Goal: Task Accomplishment & Management: Manage account settings

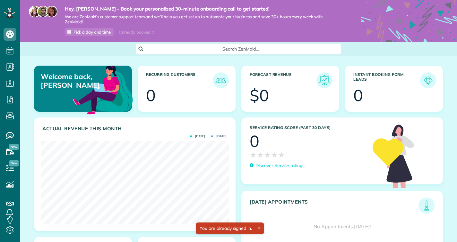
scroll to position [83, 188]
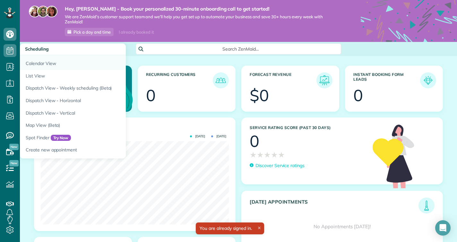
click at [32, 63] on link "Calendar View" at bounding box center [100, 62] width 160 height 15
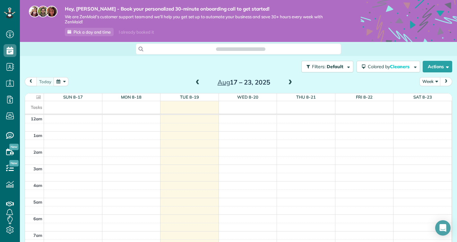
scroll to position [117, 0]
click at [245, 140] on link "8:30 - 8:45 Chris Vassiliou (647) 212-4314 1214 Maple Gate Road Pickering, ON L…" at bounding box center [247, 142] width 56 height 4
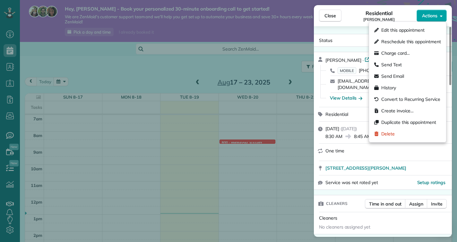
click at [434, 17] on span "Actions" at bounding box center [429, 16] width 15 height 6
click at [405, 110] on span "Create invoice…" at bounding box center [397, 111] width 32 height 6
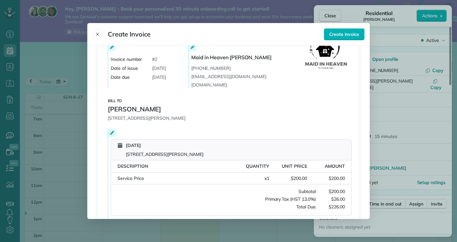
scroll to position [120, 0]
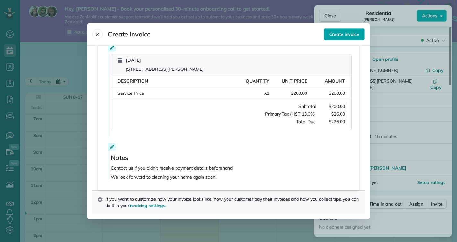
click at [350, 35] on span "Create invoice" at bounding box center [344, 34] width 30 height 6
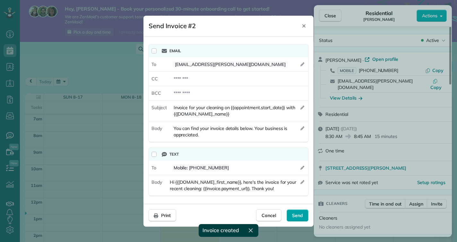
click at [295, 214] on span "Send" at bounding box center [297, 216] width 11 height 6
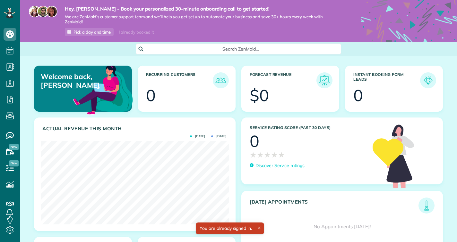
scroll to position [83, 188]
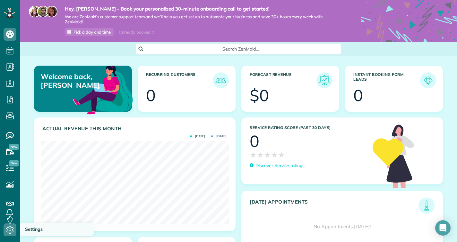
click at [27, 231] on span "Settings" at bounding box center [34, 230] width 18 height 6
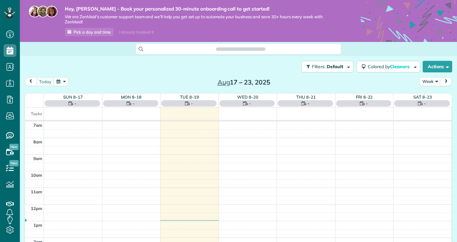
scroll to position [3, 3]
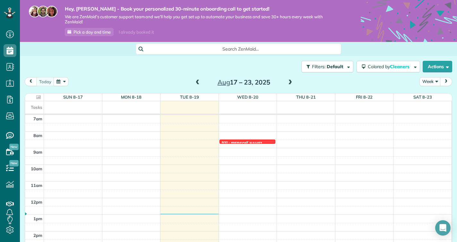
click at [260, 140] on link "8:30 - 8:45 Chris Vassiliou (647) 212-4314 1214 Maple Gate Road Pickering, ON L…" at bounding box center [247, 142] width 56 height 4
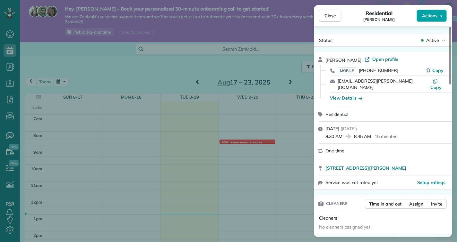
click at [437, 18] on span "Actions" at bounding box center [429, 16] width 15 height 6
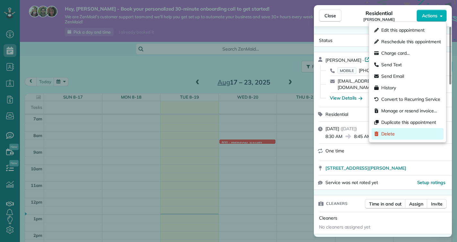
click at [399, 132] on div "Delete" at bounding box center [407, 134] width 72 height 12
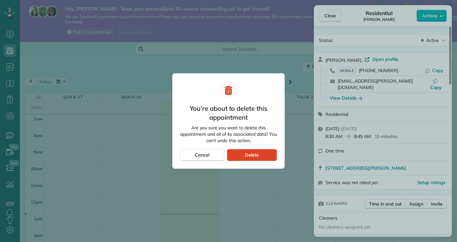
click at [257, 154] on span "Delete" at bounding box center [252, 155] width 14 height 6
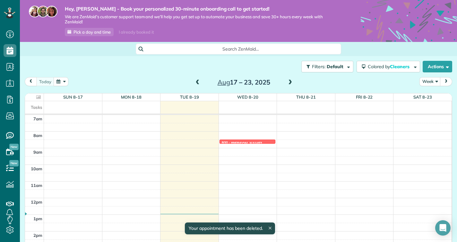
scroll to position [117, 0]
